Goal: Task Accomplishment & Management: Manage account settings

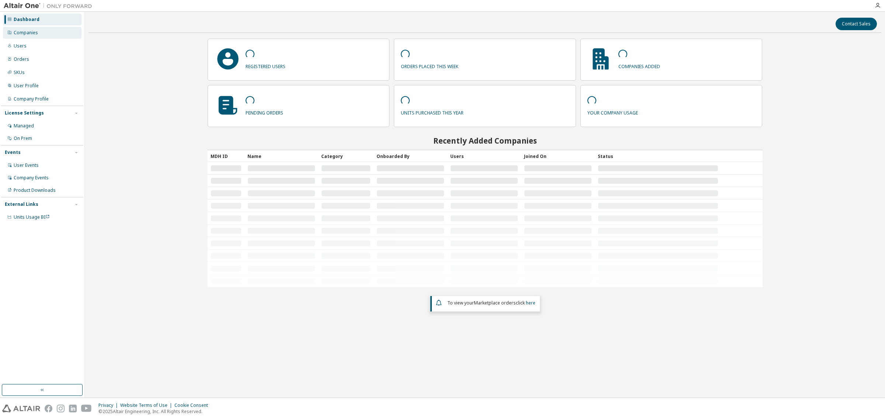
click at [27, 34] on div "Companies" at bounding box center [26, 33] width 24 height 6
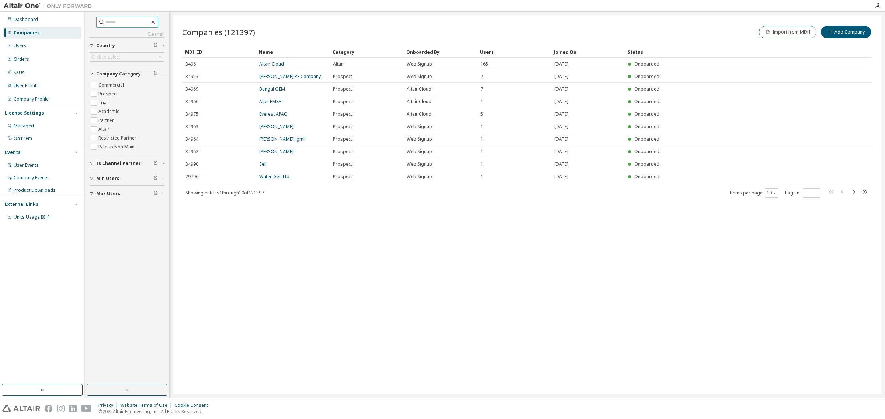
click at [125, 22] on input "text" at bounding box center [127, 21] width 44 height 7
type input "*******"
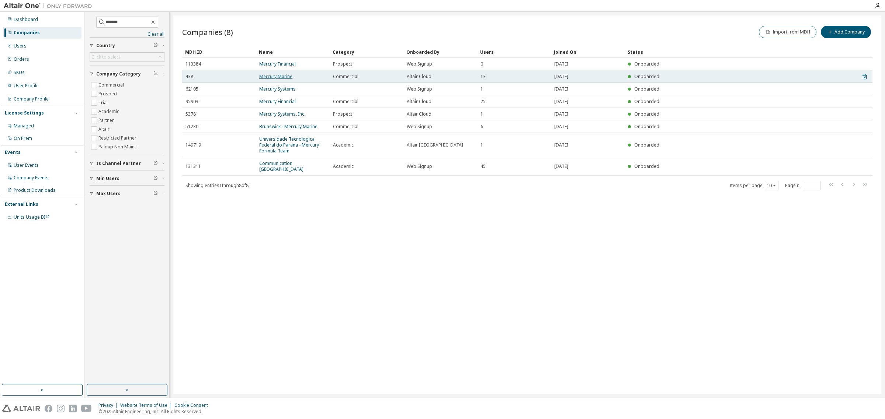
click at [283, 76] on link "Mercury Marine" at bounding box center [275, 76] width 33 height 6
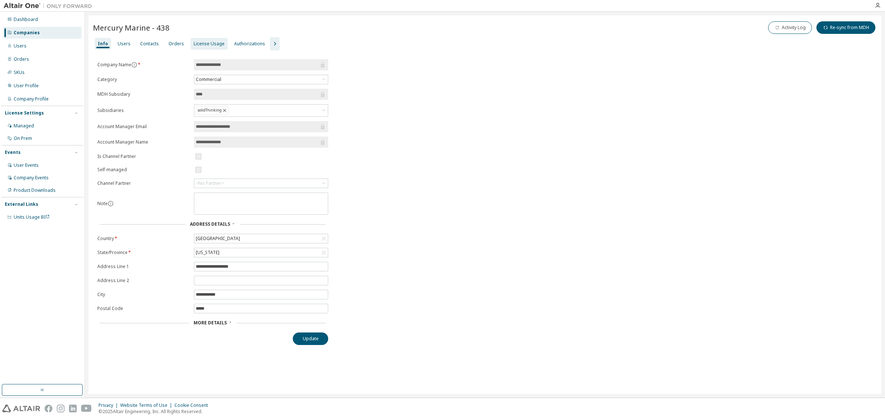
click at [212, 42] on div "License Usage" at bounding box center [209, 44] width 31 height 6
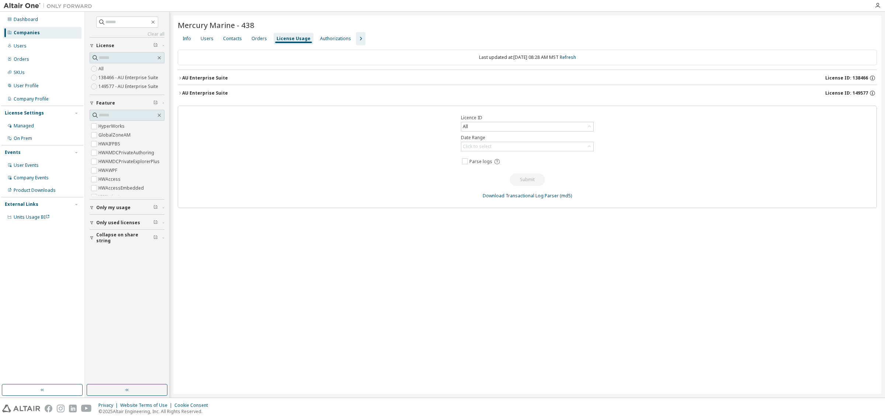
click at [180, 91] on icon "button" at bounding box center [180, 93] width 4 height 4
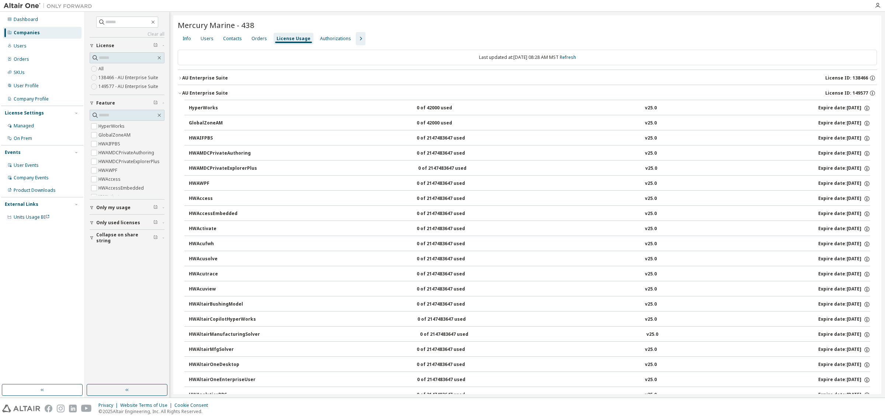
click at [180, 91] on icon "button" at bounding box center [180, 93] width 4 height 4
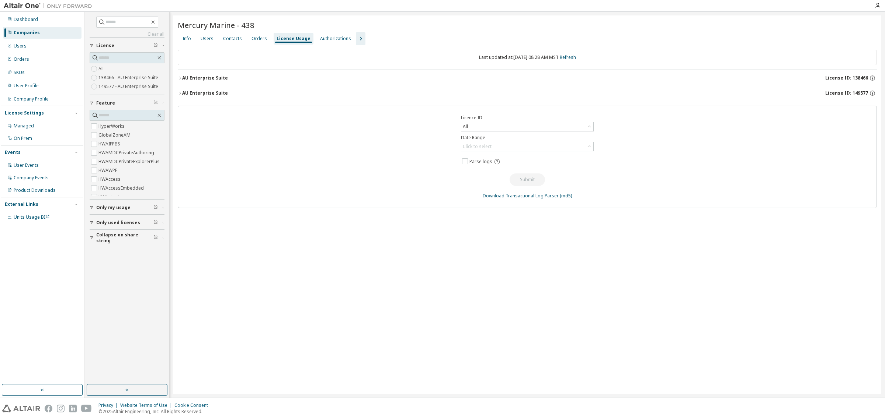
click at [181, 76] on icon "button" at bounding box center [180, 78] width 4 height 4
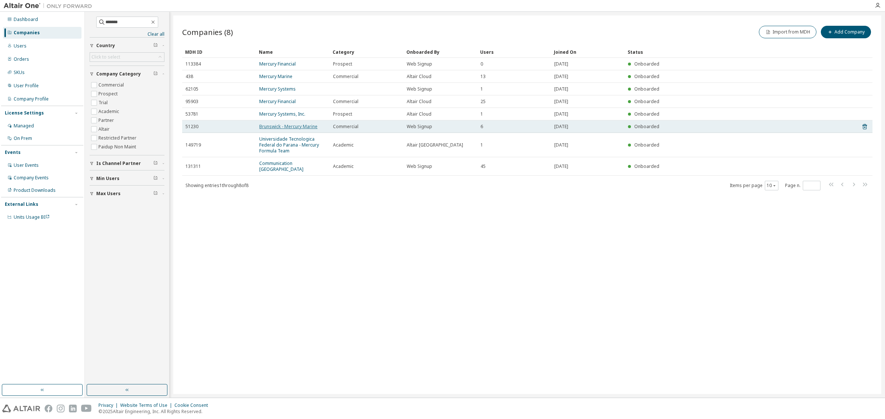
click at [312, 126] on link "Brunswick - Mercury Marine" at bounding box center [288, 126] width 58 height 6
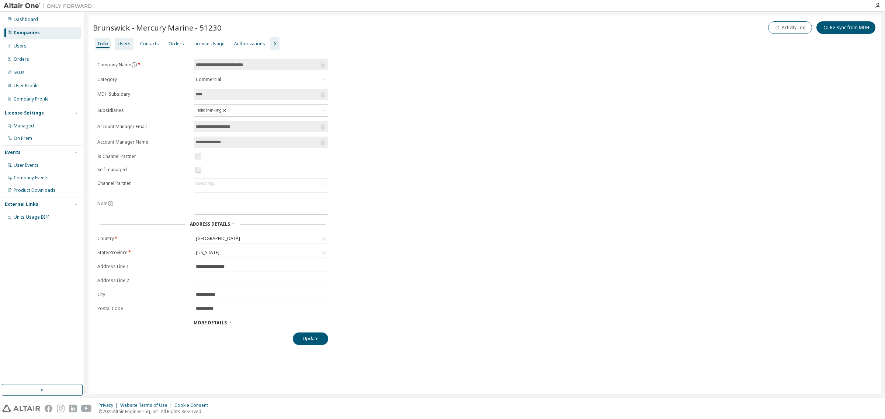
click at [205, 40] on div "License Usage" at bounding box center [209, 44] width 37 height 12
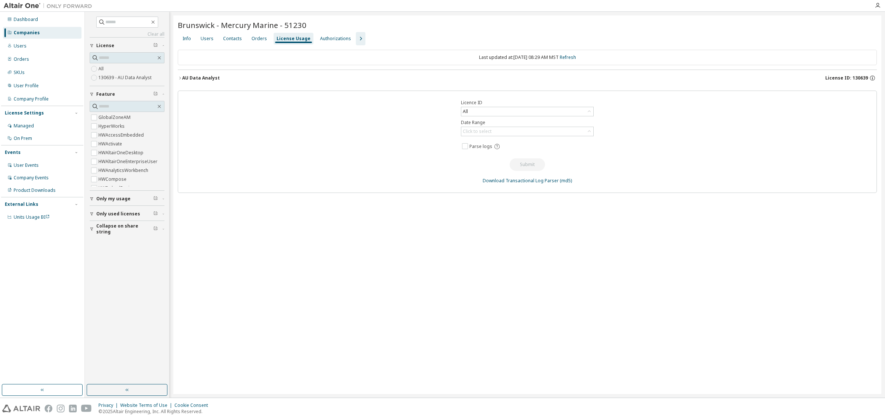
click at [187, 76] on div "AU Data Analyst" at bounding box center [201, 78] width 38 height 6
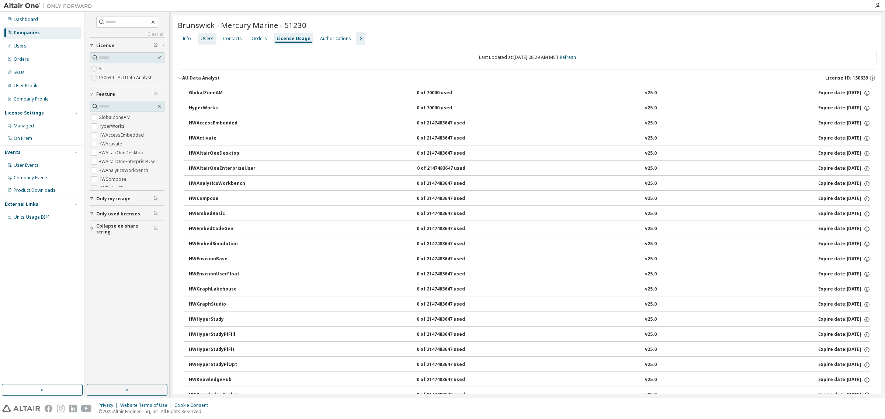
click at [203, 39] on div "Users" at bounding box center [207, 39] width 13 height 6
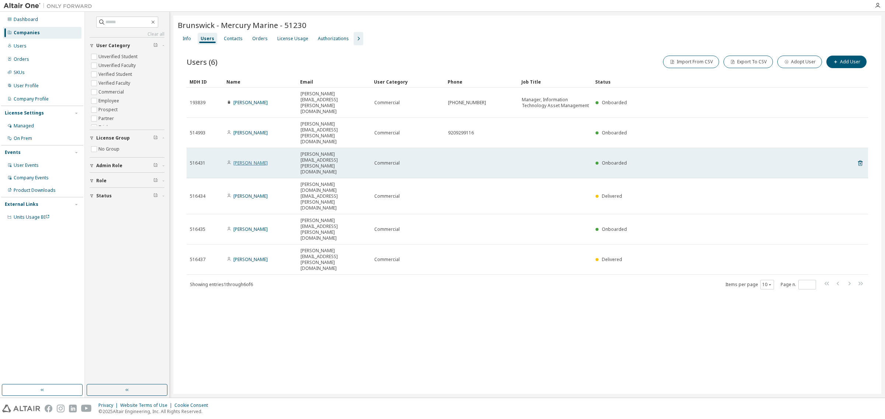
click at [261, 160] on link "Jose Antonio Rubio" at bounding box center [250, 163] width 34 height 6
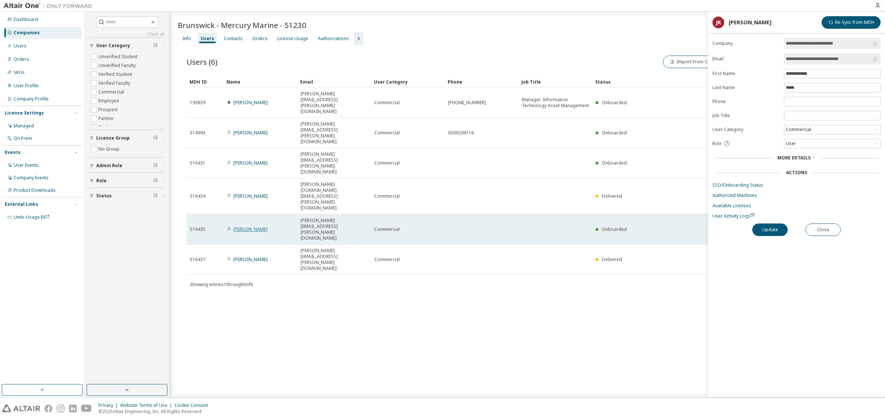
click at [250, 226] on link "Jessica Lee" at bounding box center [250, 229] width 34 height 6
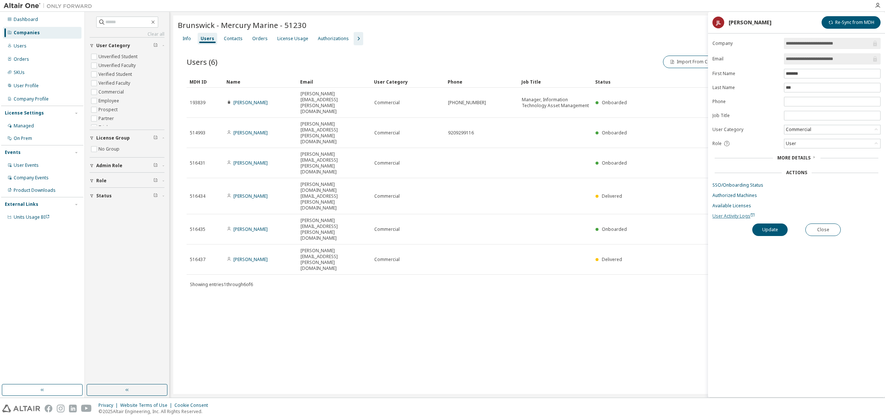
click at [731, 218] on span "User Activity Logs" at bounding box center [733, 216] width 42 height 6
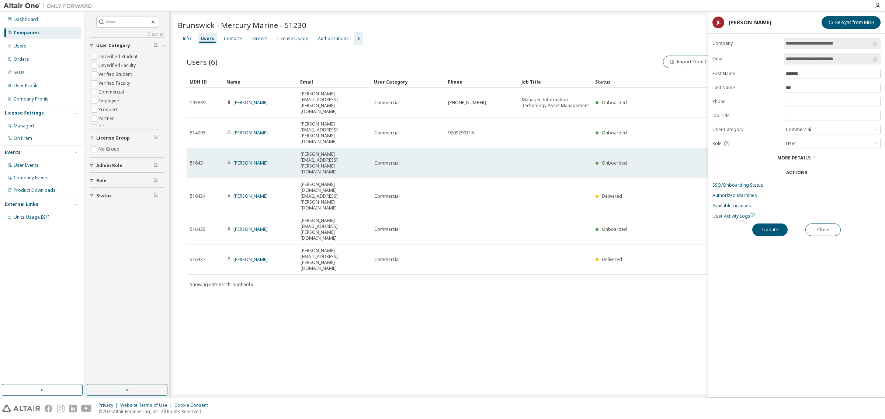
click at [540, 148] on td at bounding box center [555, 163] width 74 height 30
click at [429, 160] on div "Commercial" at bounding box center [407, 163] width 67 height 6
click at [254, 160] on link "Jose Antonio Rubio" at bounding box center [250, 163] width 34 height 6
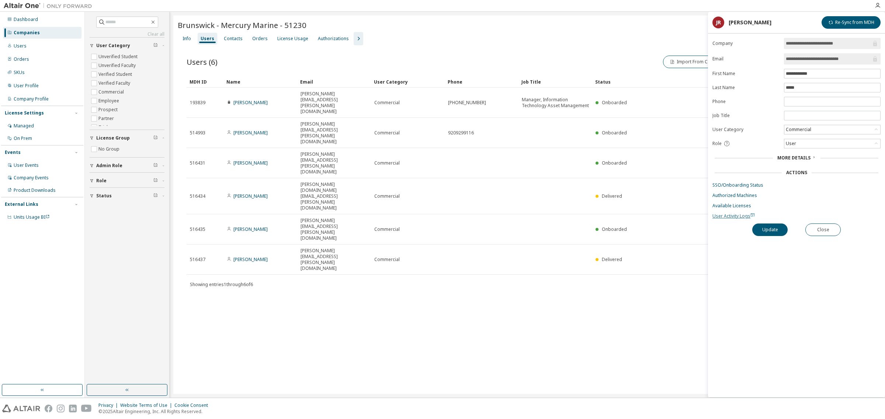
click at [719, 216] on span "User Activity Logs" at bounding box center [733, 216] width 42 height 6
